Goal: Check status

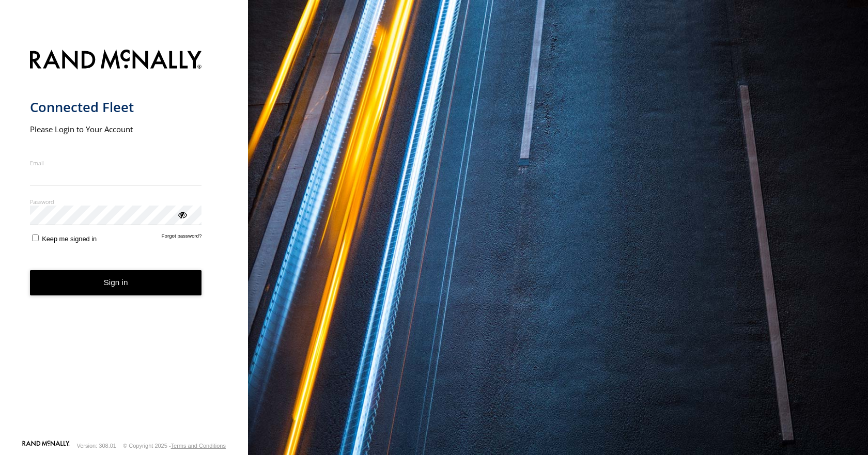
type input "**********"
click at [107, 292] on button "Sign in" at bounding box center [116, 282] width 172 height 25
click at [96, 279] on button "Sign in" at bounding box center [116, 282] width 172 height 25
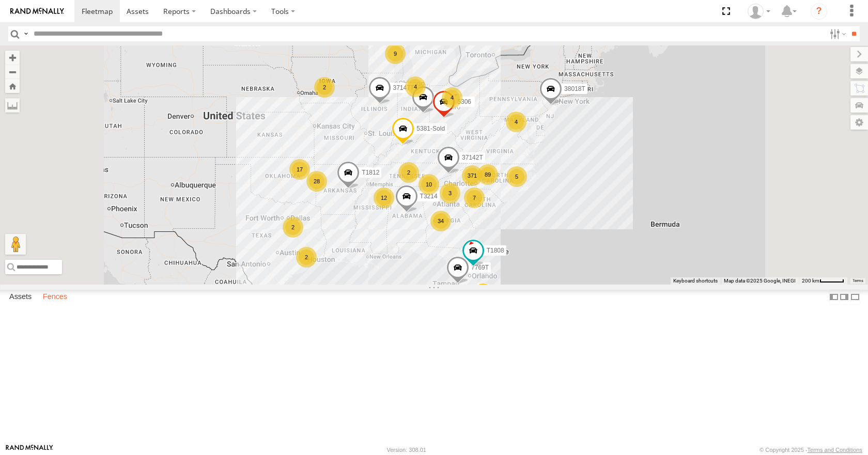
click at [58, 305] on label "Fences" at bounding box center [55, 297] width 35 height 14
click at [0, 0] on div "IFH" at bounding box center [0, 0] width 0 height 0
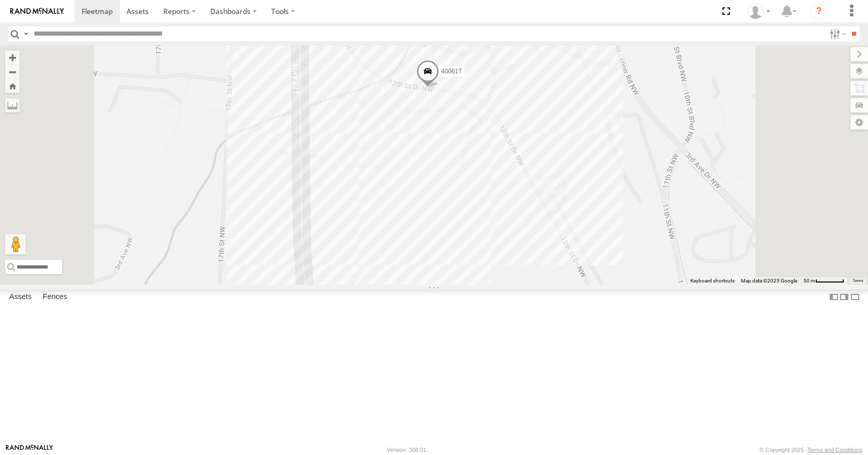
scroll to position [671, 0]
click at [0, 0] on div "MDI Hickory" at bounding box center [0, 0] width 0 height 0
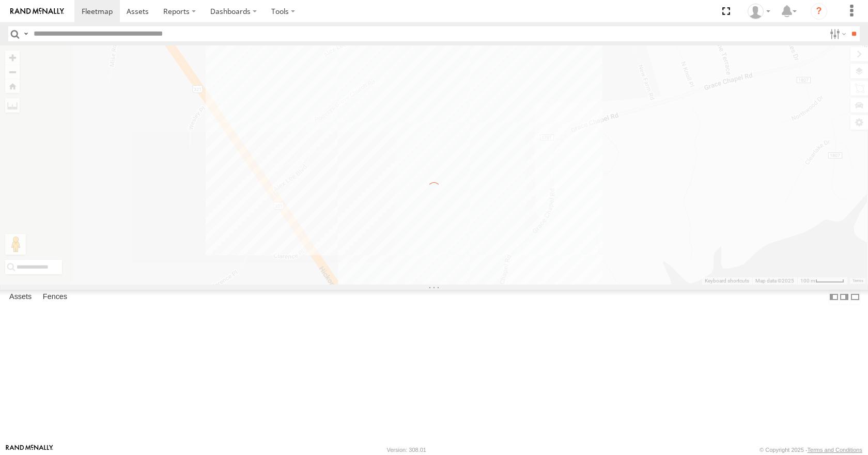
scroll to position [0, 0]
